Goal: Navigation & Orientation: Go to known website

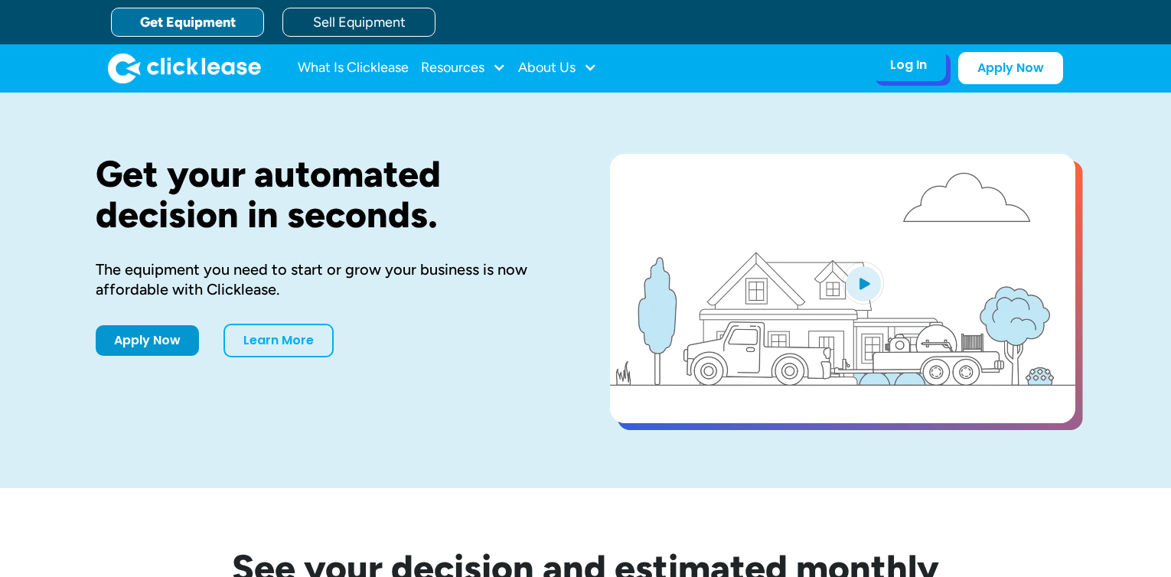
click at [913, 64] on div "Log In" at bounding box center [908, 64] width 37 height 15
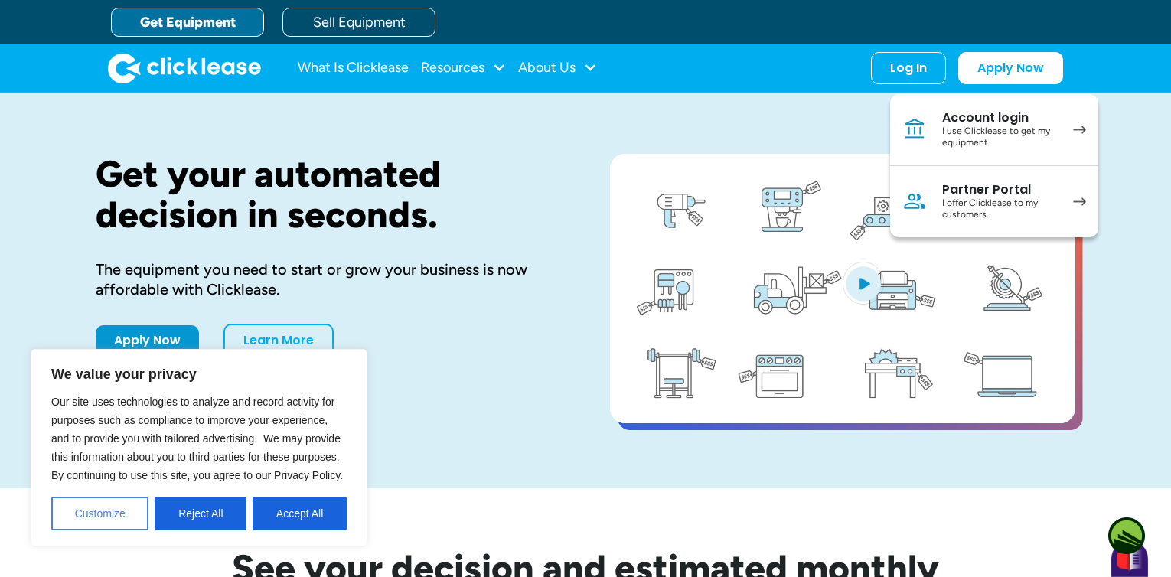
click at [119, 510] on button "Customize" at bounding box center [99, 514] width 97 height 34
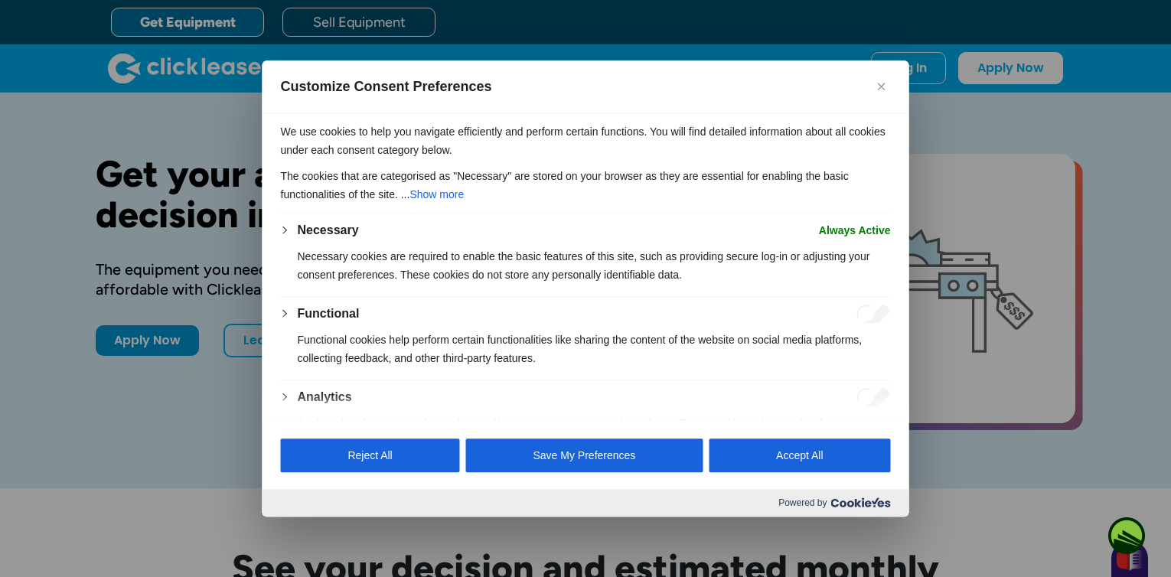
click at [965, 131] on div at bounding box center [585, 288] width 1171 height 577
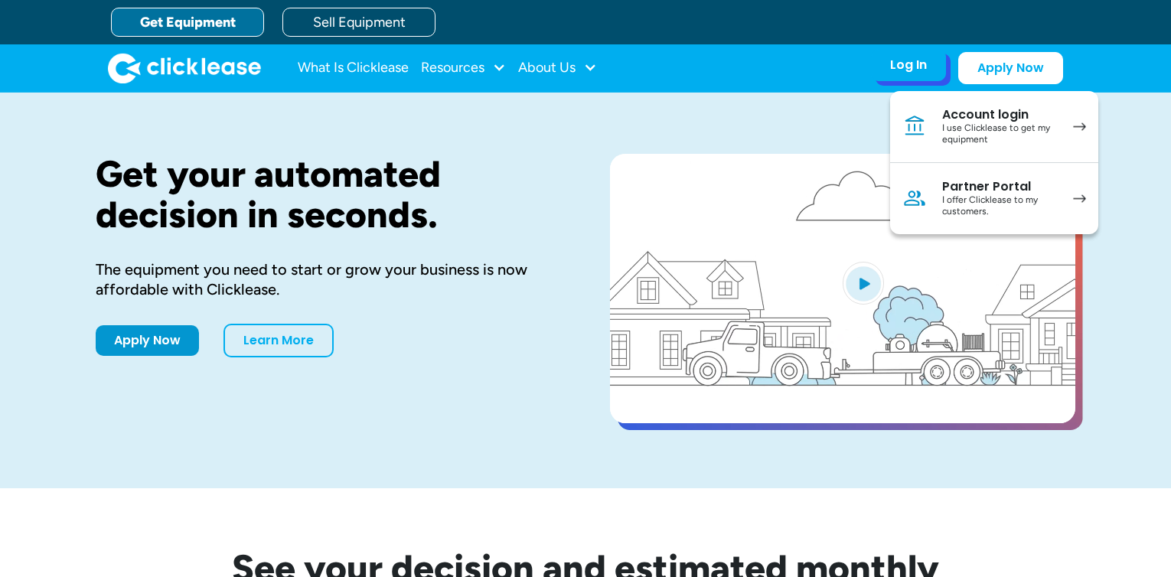
click at [995, 119] on div "Account login" at bounding box center [1000, 114] width 116 height 15
